Goal: Information Seeking & Learning: Learn about a topic

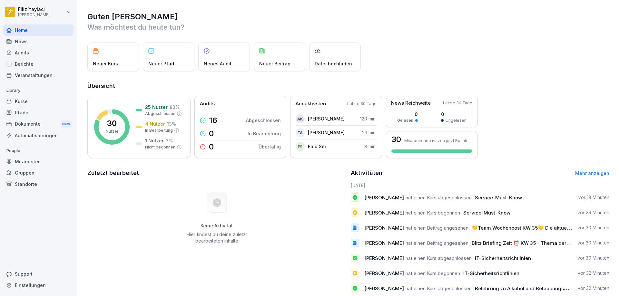
click at [30, 40] on div "News" at bounding box center [38, 41] width 70 height 11
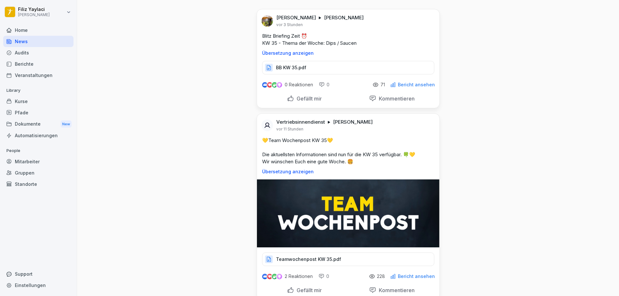
scroll to position [64, 0]
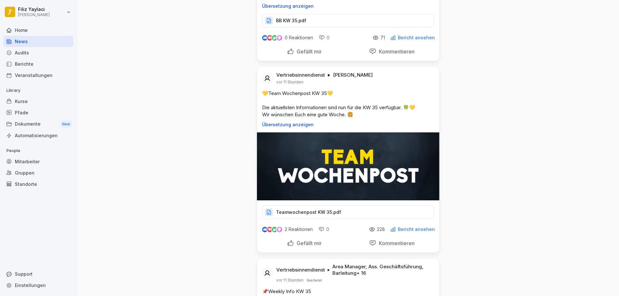
click at [334, 212] on p "Teamwochenpost KW 35.pdf" at bounding box center [308, 212] width 65 height 6
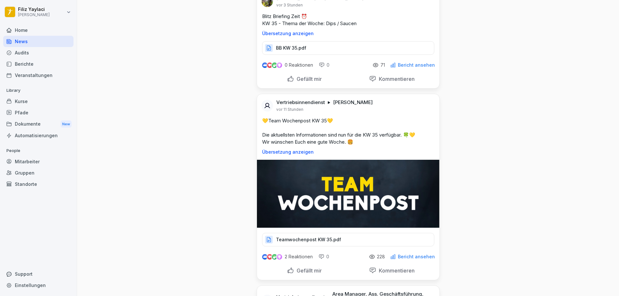
scroll to position [0, 0]
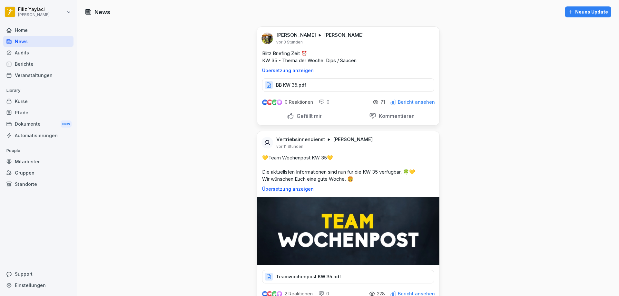
click at [306, 87] on div "BB KW 35.pdf" at bounding box center [348, 85] width 172 height 14
click at [29, 162] on div "Mitarbeiter" at bounding box center [38, 161] width 70 height 11
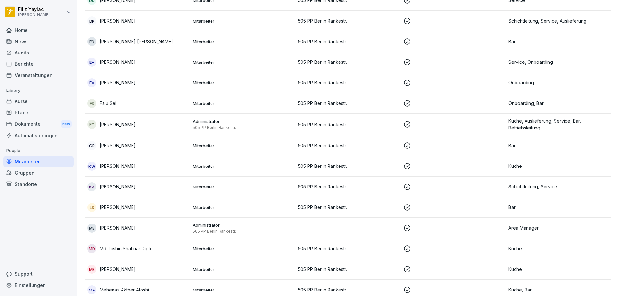
scroll to position [245, 0]
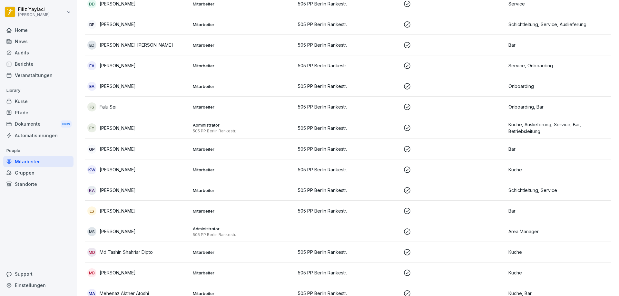
click at [348, 106] on p "505 PP Berlin Rankestr." at bounding box center [348, 107] width 100 height 7
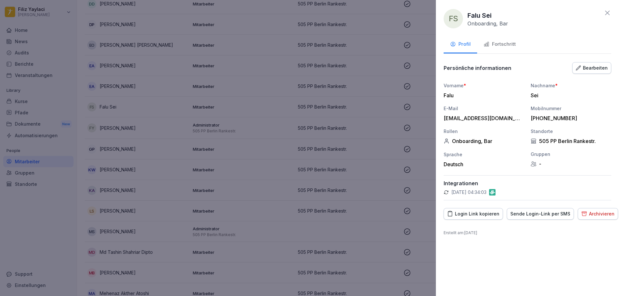
click at [503, 45] on div "Fortschritt" at bounding box center [500, 44] width 32 height 7
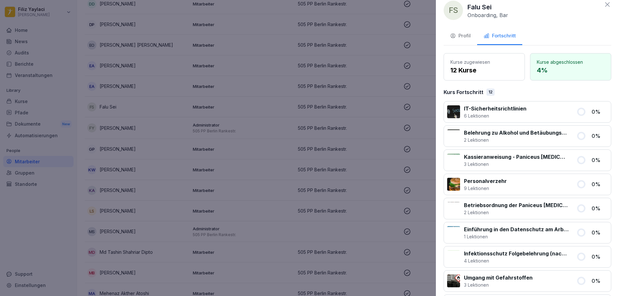
scroll to position [0, 0]
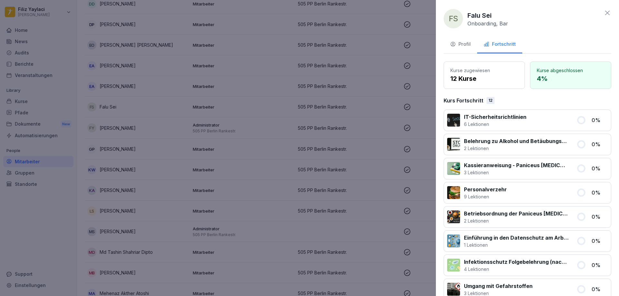
click at [275, 182] on div at bounding box center [309, 148] width 619 height 296
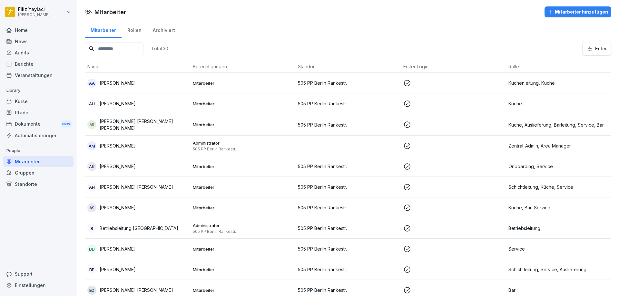
click at [351, 167] on p "505 PP Berlin Rankestr." at bounding box center [348, 166] width 100 height 7
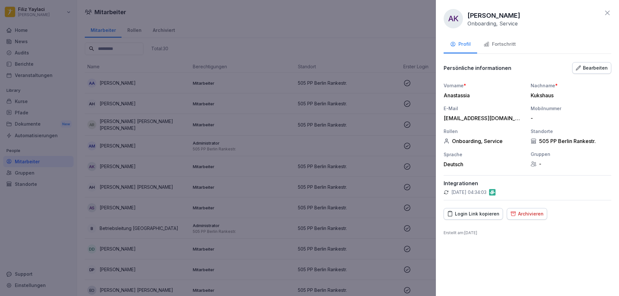
click at [499, 43] on div "Fortschritt" at bounding box center [500, 44] width 32 height 7
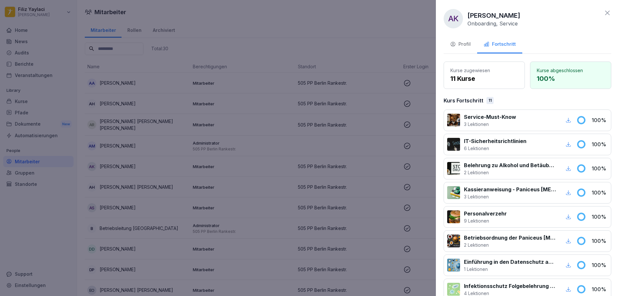
click at [337, 39] on div at bounding box center [309, 148] width 619 height 296
